Goal: Communication & Community: Answer question/provide support

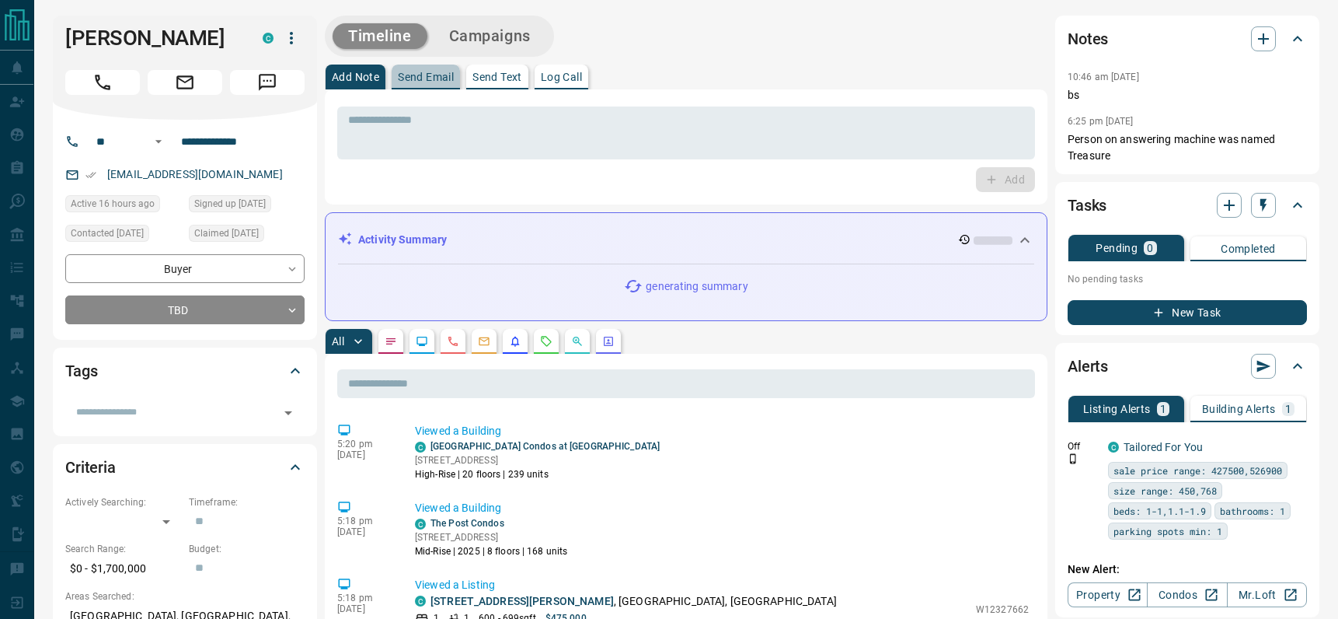
click at [438, 80] on p "Send Email" at bounding box center [426, 77] width 56 height 11
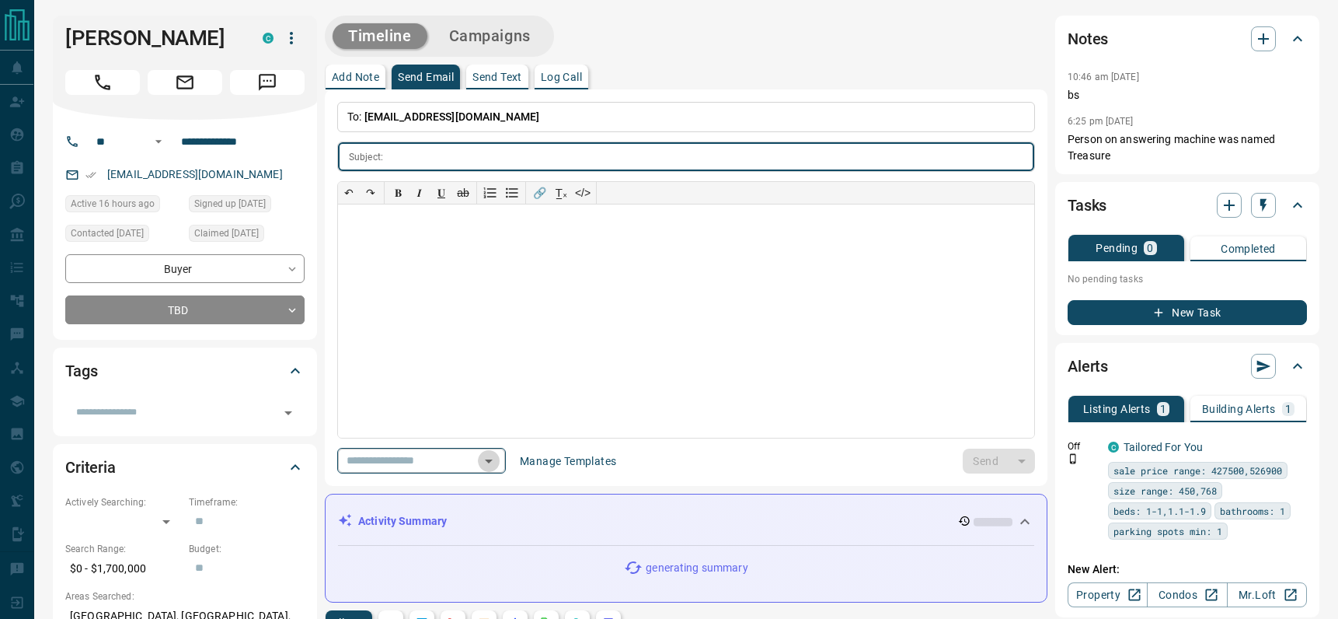
click at [487, 458] on icon "Open" at bounding box center [489, 461] width 19 height 19
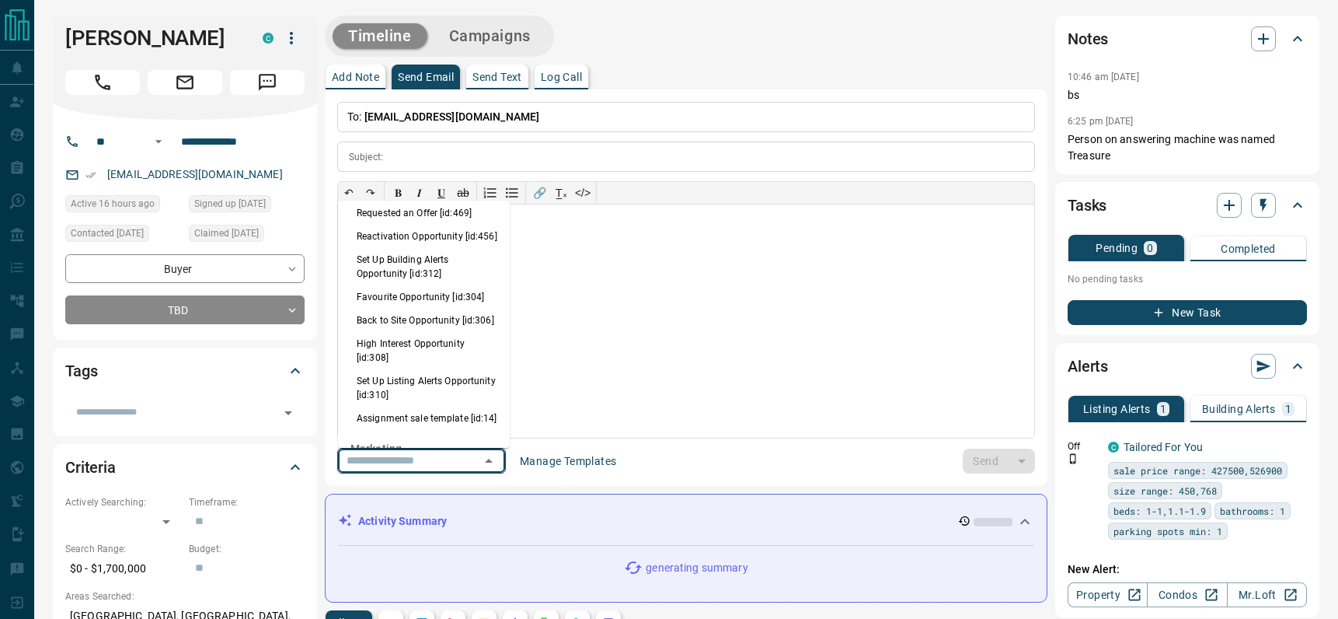
scroll to position [1016, 0]
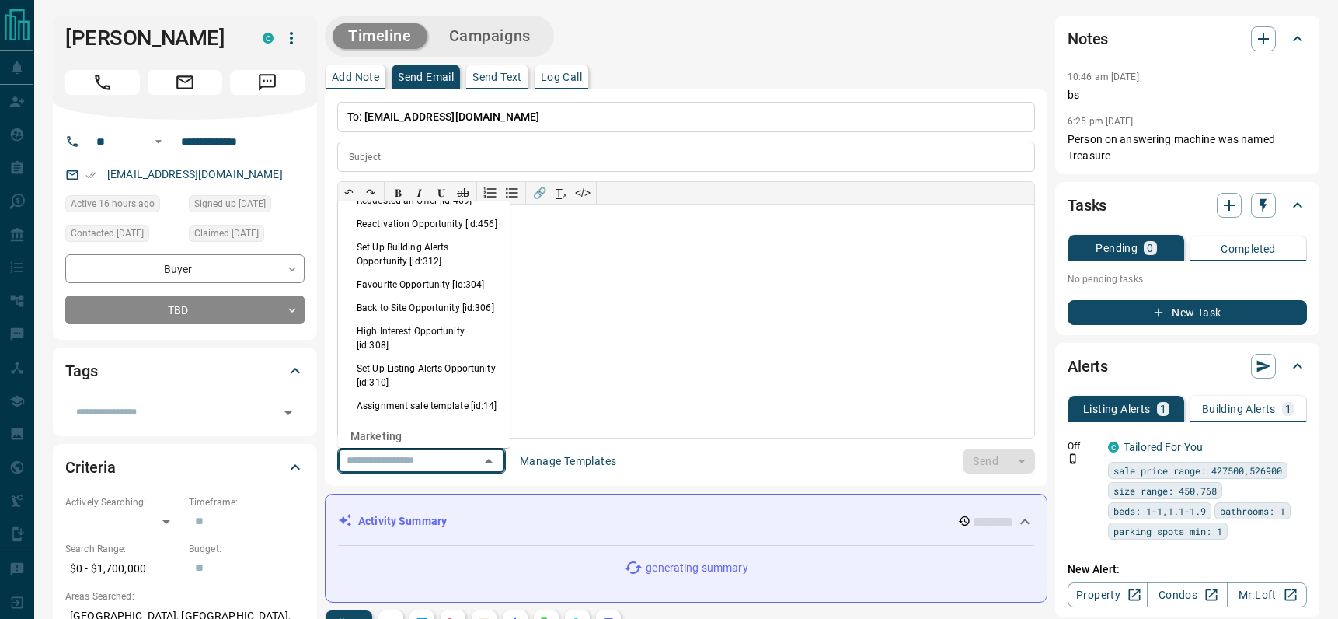
drag, startPoint x: 400, startPoint y: 343, endPoint x: 666, endPoint y: 350, distance: 266.7
click at [400, 319] on li "Back to Site Opportunity [id:306]" at bounding box center [424, 307] width 172 height 23
type input "**********"
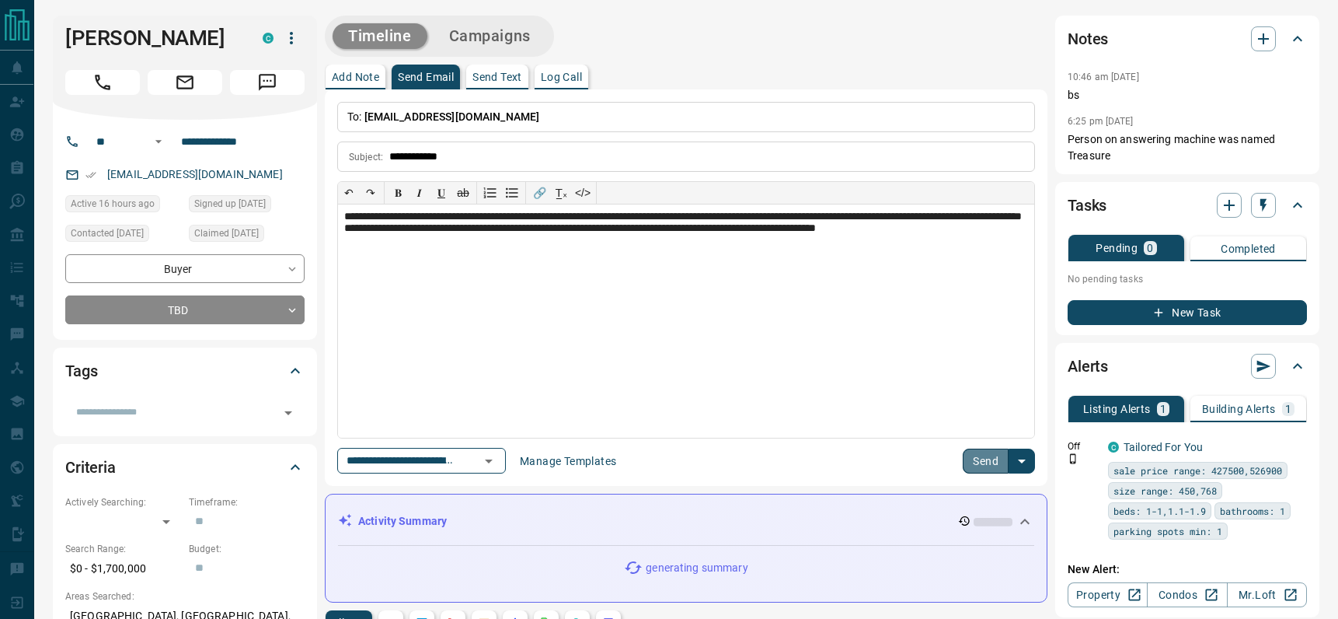
click at [977, 456] on button "Send" at bounding box center [986, 460] width 46 height 25
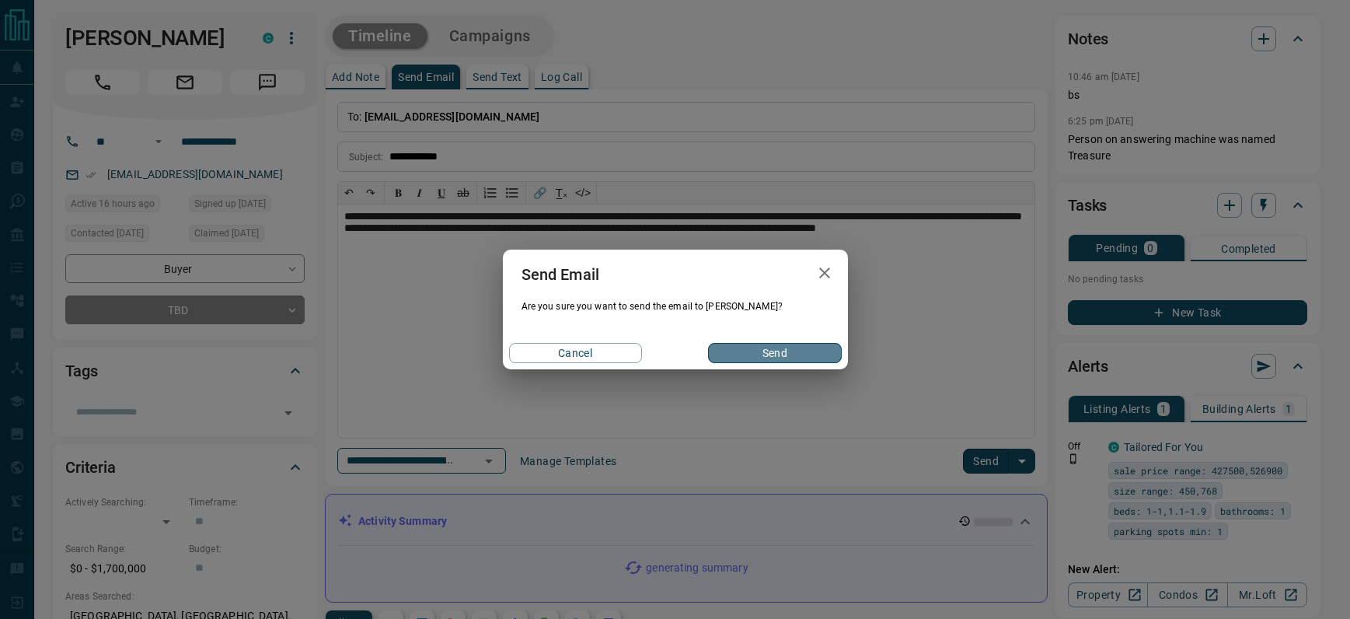
drag, startPoint x: 797, startPoint y: 358, endPoint x: 952, endPoint y: 340, distance: 156.6
click at [799, 359] on button "Send" at bounding box center [774, 353] width 133 height 20
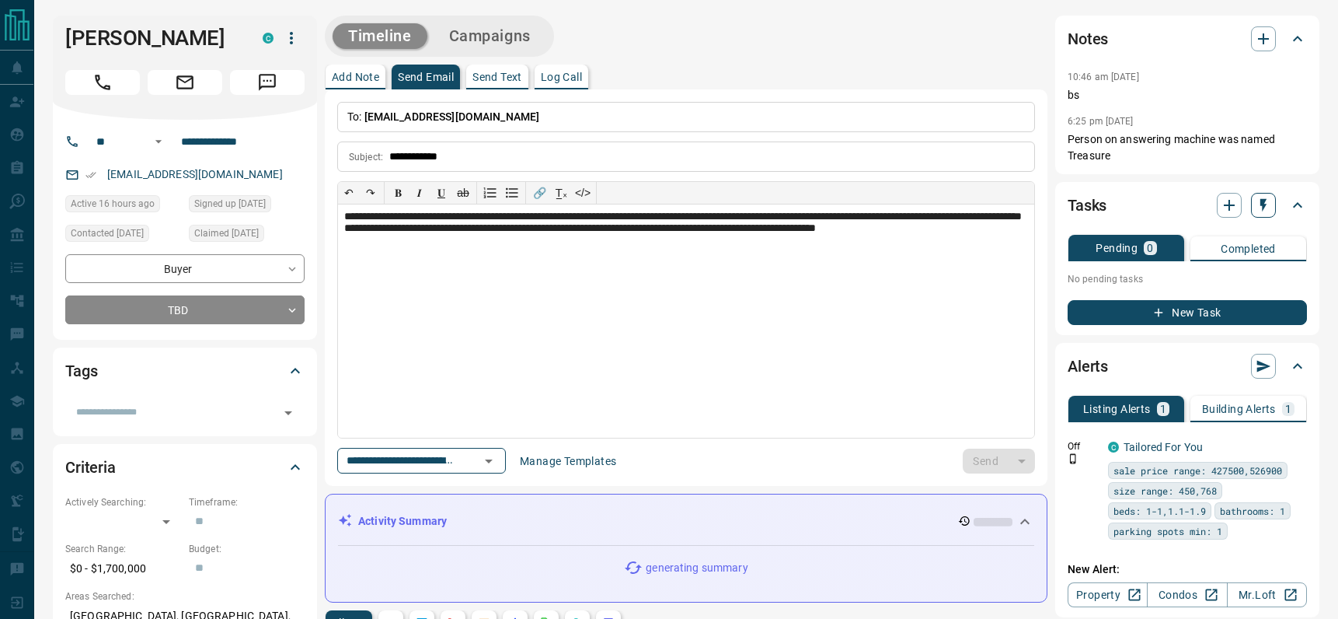
click at [1262, 207] on icon "button" at bounding box center [1264, 205] width 16 height 16
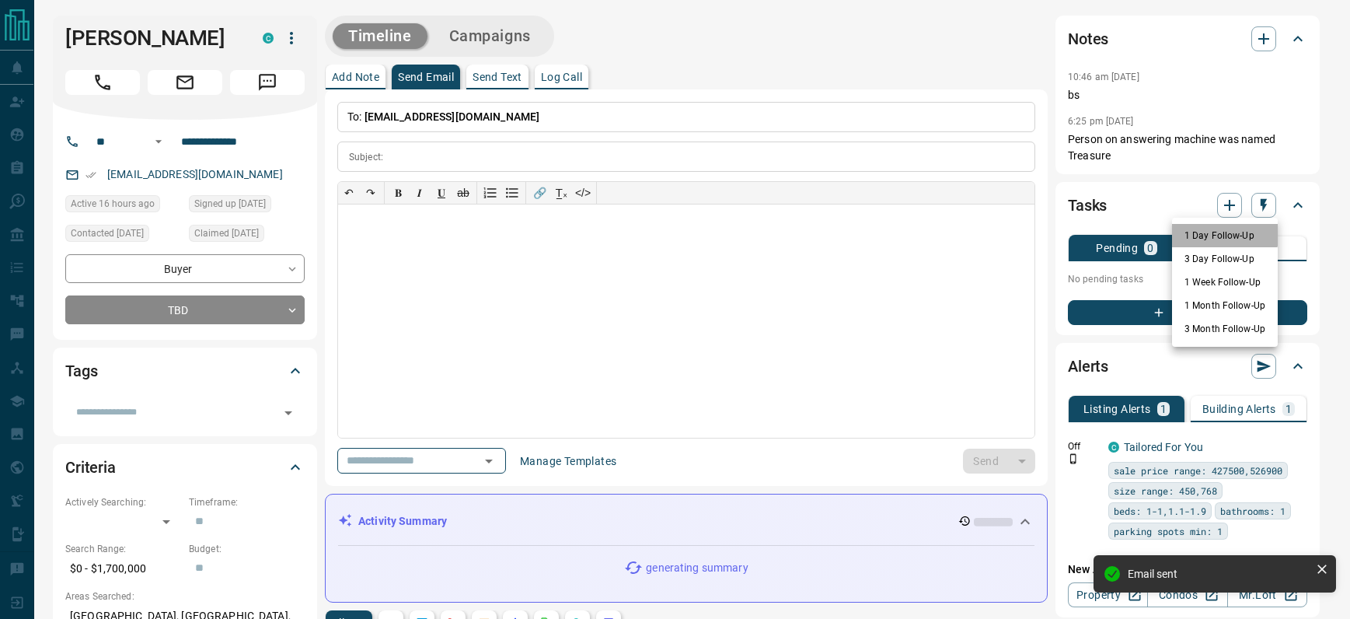
click at [1209, 235] on li "1 Day Follow-Up" at bounding box center [1225, 235] width 106 height 23
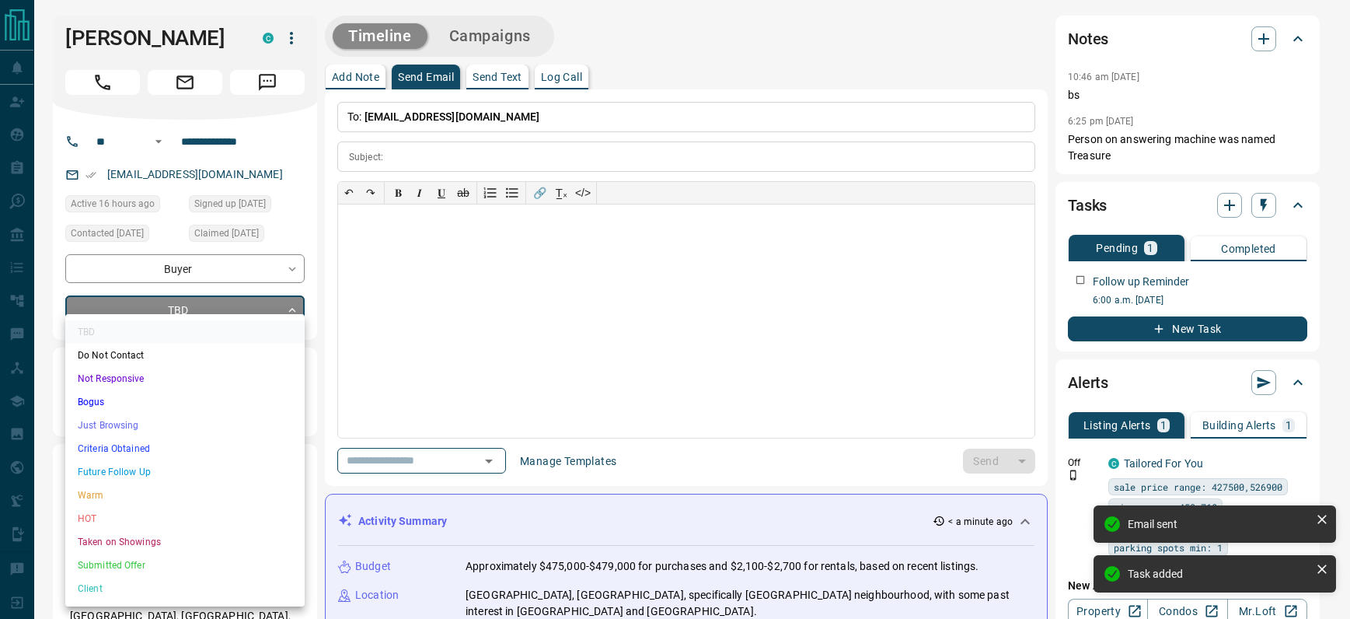
click at [126, 468] on li "Future Follow Up" at bounding box center [184, 471] width 239 height 23
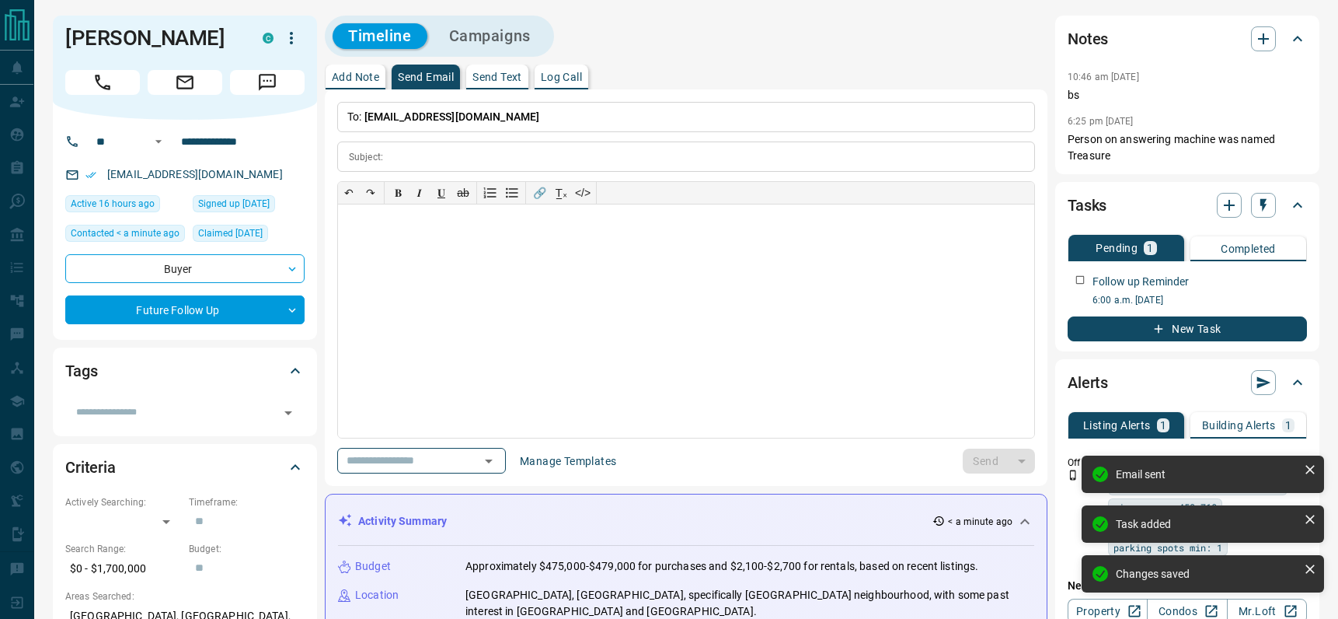
type input "*"
